Goal: Use online tool/utility: Utilize a website feature to perform a specific function

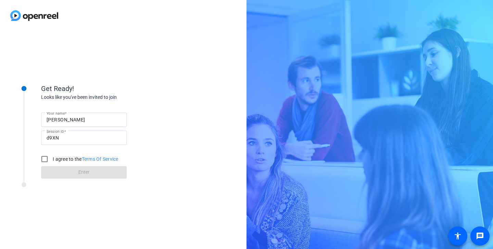
click at [77, 122] on input "[PERSON_NAME]" at bounding box center [84, 120] width 75 height 8
type input "[PERSON_NAME]"
click at [47, 158] on input "I agree to the Terms Of Service" at bounding box center [45, 159] width 14 height 14
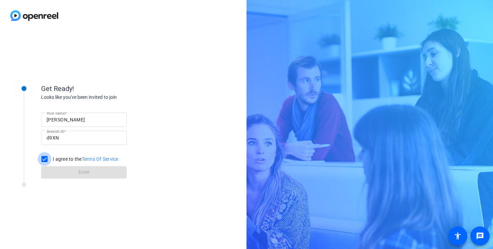
checkbox input "true"
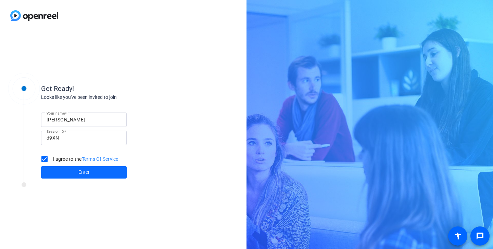
click at [62, 170] on span at bounding box center [84, 172] width 86 height 16
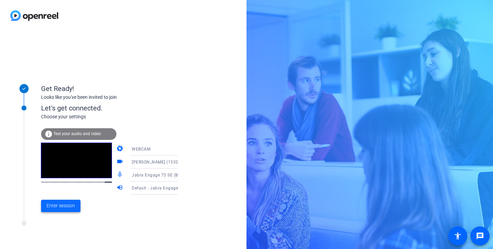
click at [73, 204] on span "Enter session" at bounding box center [61, 205] width 28 height 7
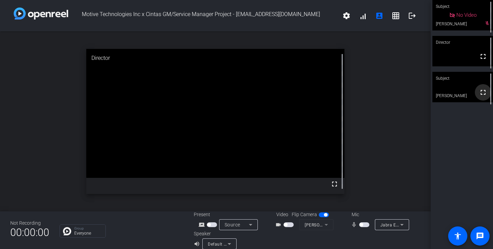
click at [481, 96] on mat-icon "fullscreen" at bounding box center [483, 92] width 8 height 8
click at [284, 226] on button "button" at bounding box center [288, 224] width 10 height 5
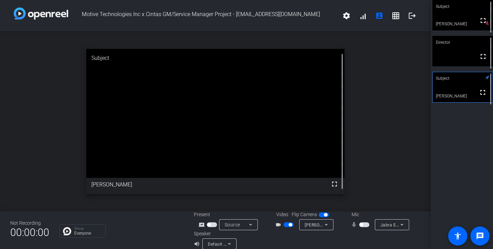
click at [361, 226] on span "button" at bounding box center [360, 224] width 3 height 3
click at [469, 170] on div "Subject fullscreen [PERSON_NAME] Director fullscreen Subject fullscreen [PERSON…" at bounding box center [461, 124] width 62 height 249
click at [350, 235] on div at bounding box center [363, 239] width 113 height 19
click at [289, 224] on span "button" at bounding box center [289, 224] width 3 height 3
click at [367, 227] on mat-slide-toggle at bounding box center [365, 224] width 12 height 7
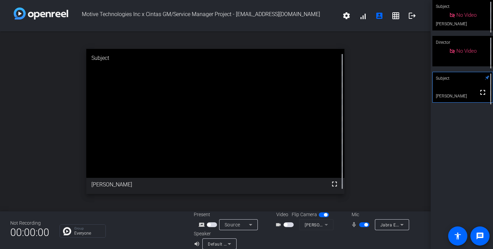
click at [366, 227] on span "button" at bounding box center [364, 224] width 10 height 5
click at [362, 225] on span "button" at bounding box center [360, 224] width 3 height 3
click at [286, 225] on span "button" at bounding box center [285, 224] width 3 height 3
click at [366, 224] on span "button" at bounding box center [365, 224] width 3 height 3
click at [291, 225] on span "button" at bounding box center [289, 224] width 3 height 3
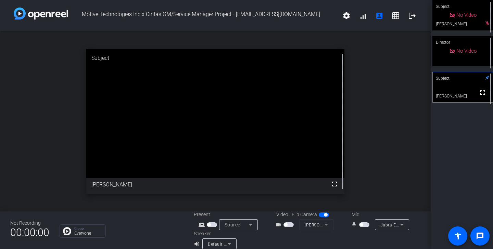
click at [405, 139] on div "open_in_new Subject fullscreen [PERSON_NAME]" at bounding box center [215, 121] width 430 height 180
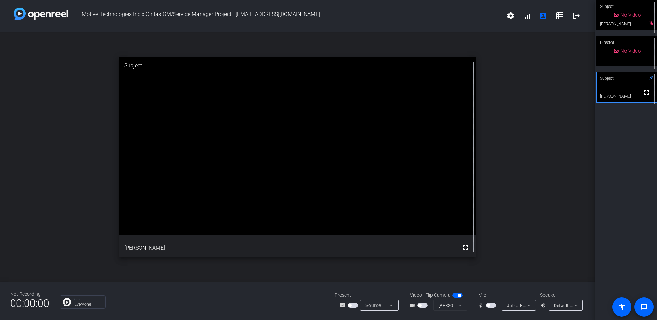
click at [492, 249] on div "open_in_new Subject fullscreen [PERSON_NAME]" at bounding box center [297, 156] width 595 height 250
click at [487, 249] on span "button" at bounding box center [487, 304] width 3 height 3
click at [492, 249] on span "button" at bounding box center [492, 304] width 3 height 3
click at [489, 249] on span "button" at bounding box center [491, 304] width 10 height 5
click at [492, 249] on span "button" at bounding box center [492, 304] width 3 height 3
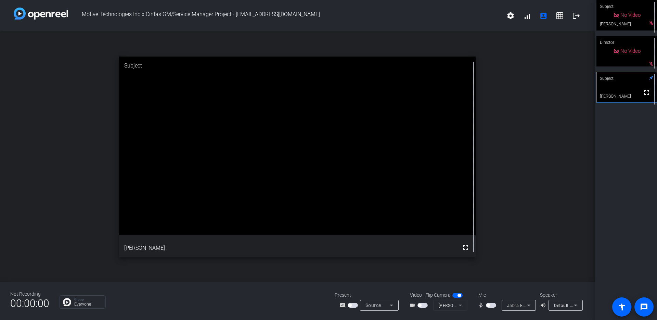
click at [492, 249] on div "Mic" at bounding box center [505, 294] width 68 height 7
click at [488, 249] on span "button" at bounding box center [487, 304] width 3 height 3
click at [492, 249] on span "button" at bounding box center [492, 304] width 3 height 3
click at [492, 108] on div "open_in_new Subject fullscreen [PERSON_NAME]" at bounding box center [297, 156] width 595 height 250
click at [492, 249] on div "Not Recording 00:00:00 Group Everyone Present screen_share_outline Source Video…" at bounding box center [297, 301] width 595 height 38
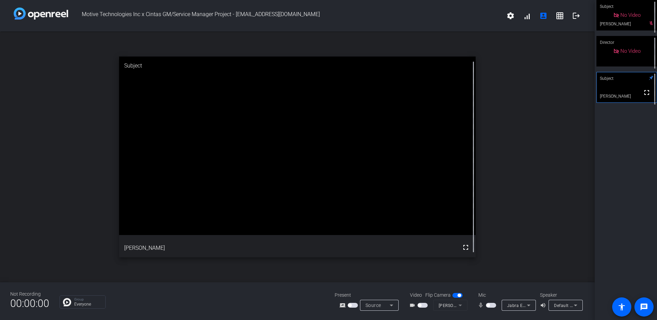
click at [490, 249] on span "button" at bounding box center [491, 304] width 10 height 5
click at [491, 249] on span "button" at bounding box center [492, 304] width 3 height 3
click at [486, 249] on span "button" at bounding box center [487, 304] width 3 height 3
click at [419, 249] on span "button" at bounding box center [419, 304] width 3 height 3
